Goal: Find specific page/section: Find specific page/section

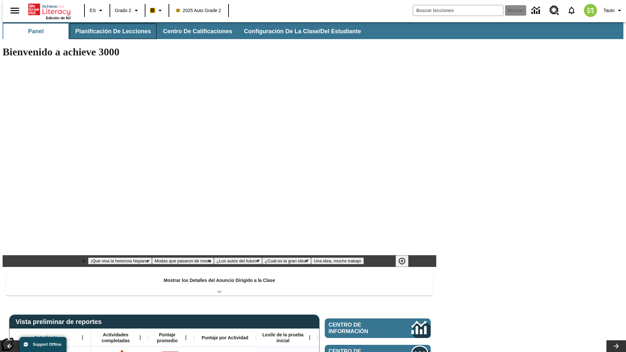
click at [109, 31] on span "Planificación de lecciones" at bounding box center [113, 31] width 76 height 7
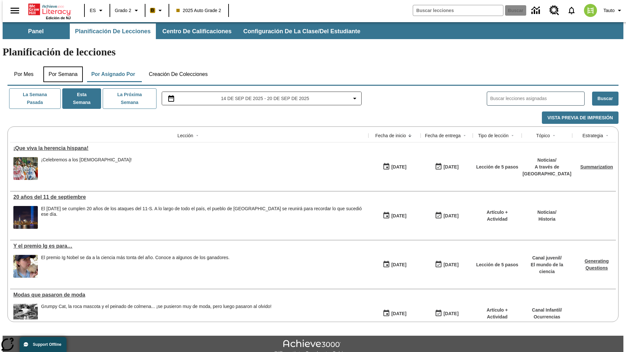
click at [61, 67] on button "Por semana" at bounding box center [62, 75] width 39 height 16
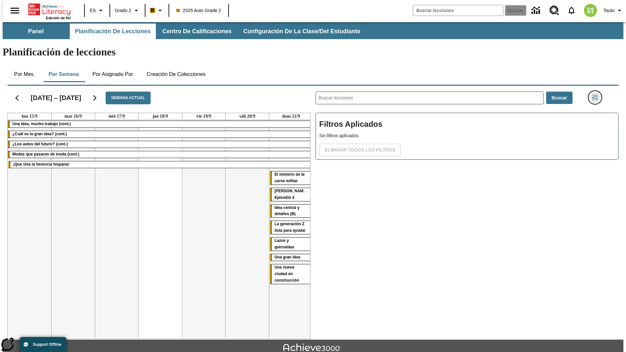
click at [597, 95] on icon "Menú lateral de filtros" at bounding box center [595, 98] width 6 height 6
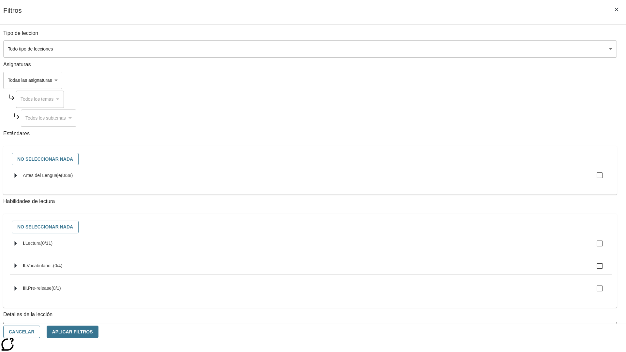
click at [470, 294] on body "Saltar al contenido principal Edición de NJ ES Grado 2 B 2025 Auto Grade 2 Busc…" at bounding box center [313, 202] width 621 height 360
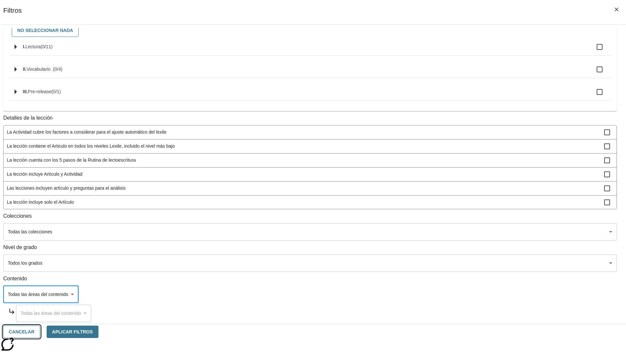
click at [40, 332] on button "Cancelar" at bounding box center [21, 332] width 37 height 13
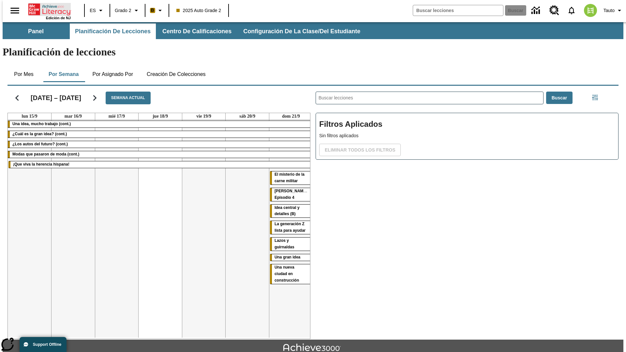
click at [47, 9] on icon "Portada" at bounding box center [49, 9] width 43 height 13
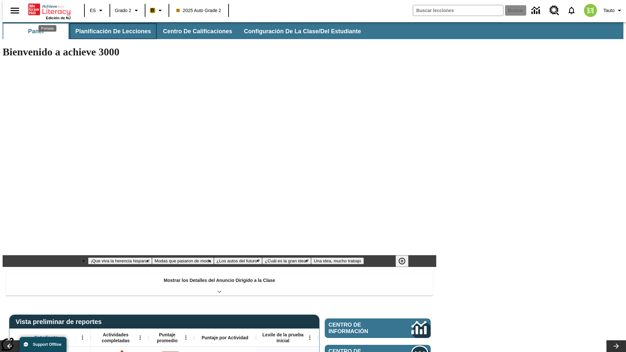
click at [109, 31] on span "Planificación de lecciones" at bounding box center [113, 31] width 76 height 7
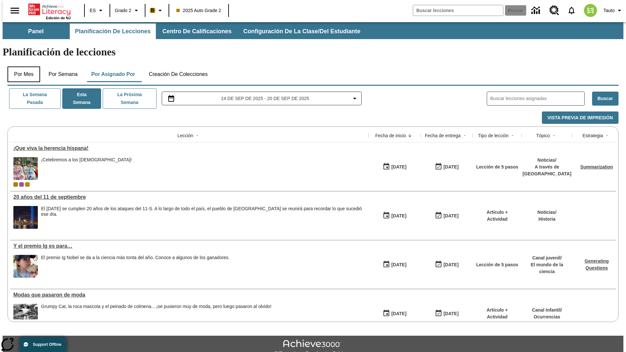
click at [21, 67] on button "Por mes" at bounding box center [23, 75] width 33 height 16
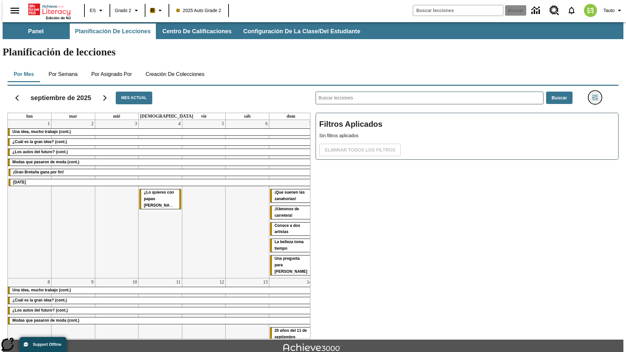
click at [597, 95] on icon "Menú lateral de filtros" at bounding box center [595, 98] width 6 height 6
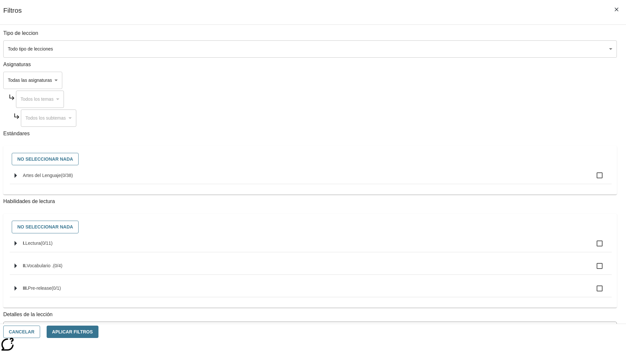
click at [470, 294] on body "Saltar al contenido principal Edición de NJ ES Grado 2 B 2025 Auto Grade 2 Busc…" at bounding box center [313, 202] width 621 height 360
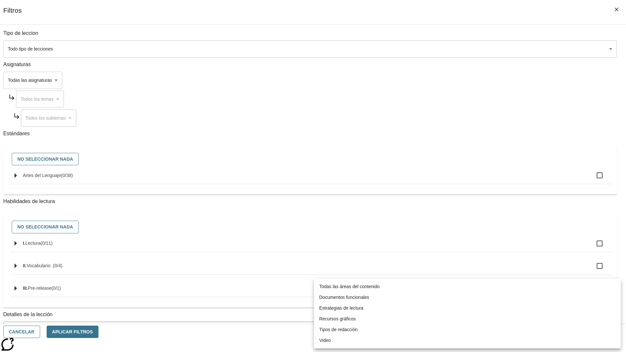
scroll to position [204, 0]
